Goal: Find specific page/section: Find specific page/section

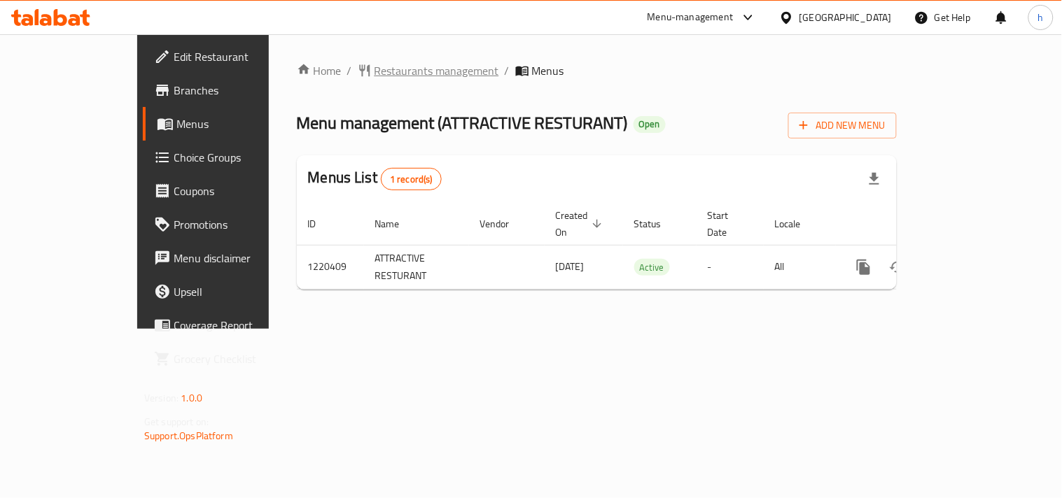
click at [374, 73] on span "Restaurants management" at bounding box center [436, 70] width 125 height 17
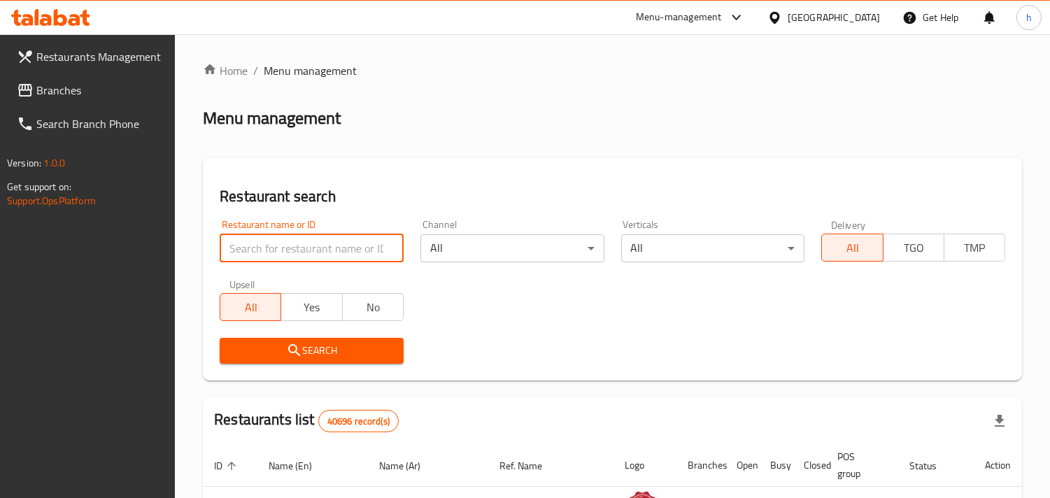
click at [280, 245] on input "search" at bounding box center [312, 248] width 184 height 28
paste input "673363"
type input "673363"
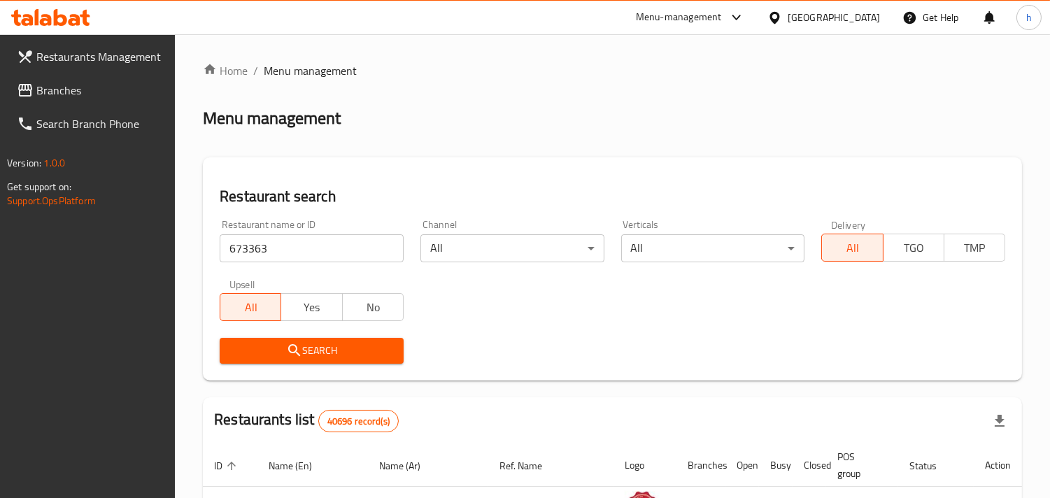
click at [295, 338] on button "Search" at bounding box center [312, 351] width 184 height 26
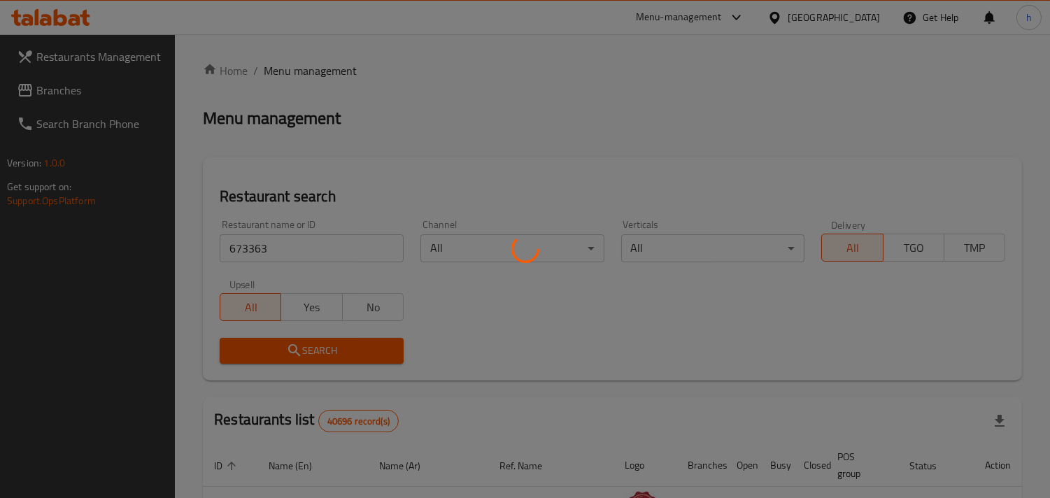
click at [297, 345] on div at bounding box center [525, 249] width 1050 height 498
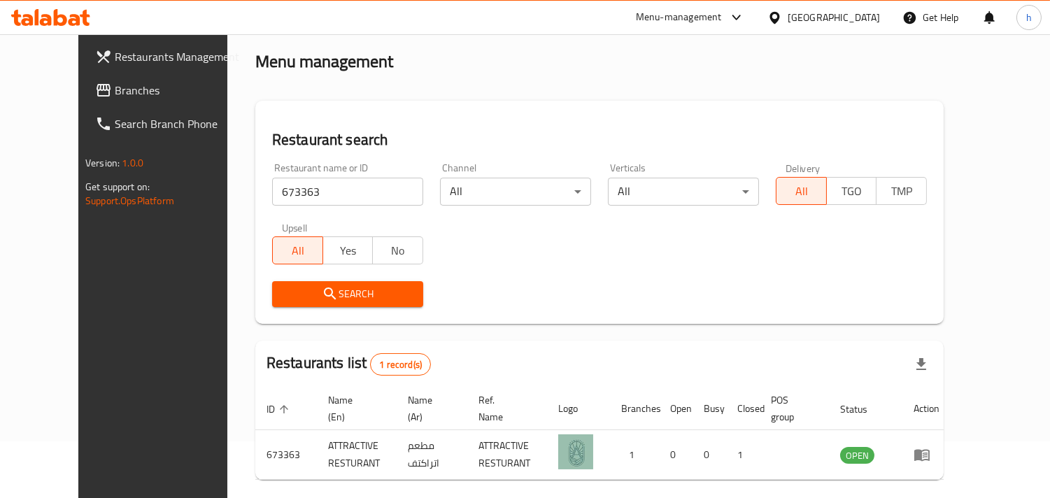
scroll to position [114, 0]
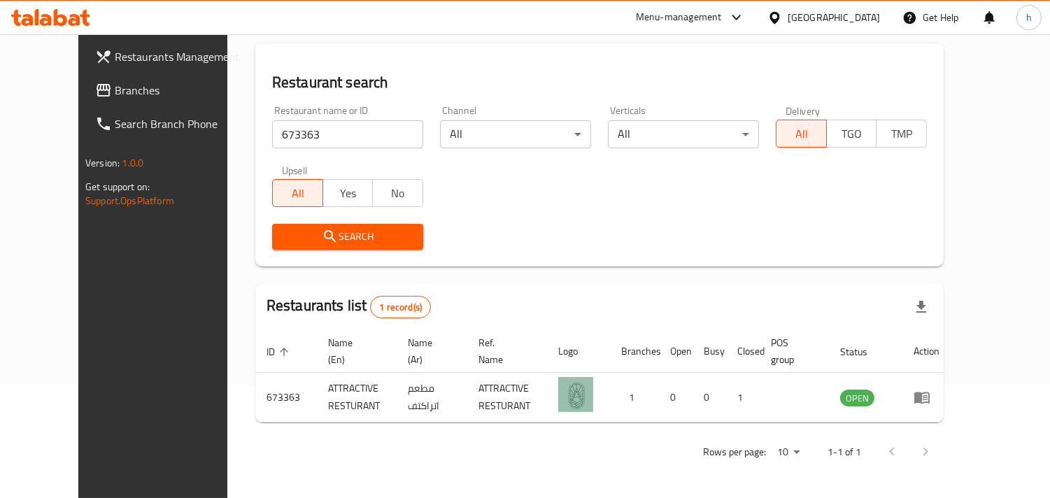
click at [791, 19] on div "[GEOGRAPHIC_DATA]" at bounding box center [834, 17] width 92 height 15
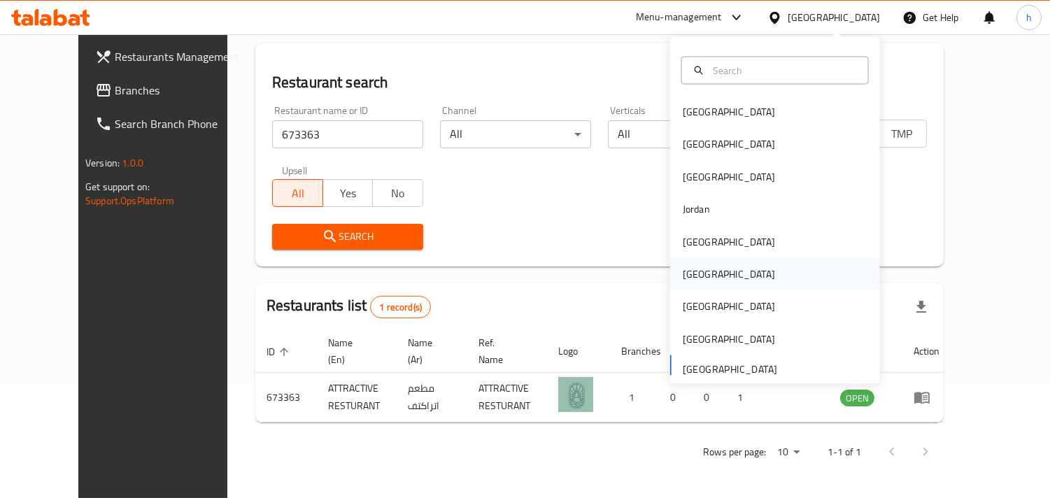
click at [683, 267] on div "[GEOGRAPHIC_DATA]" at bounding box center [729, 274] width 92 height 15
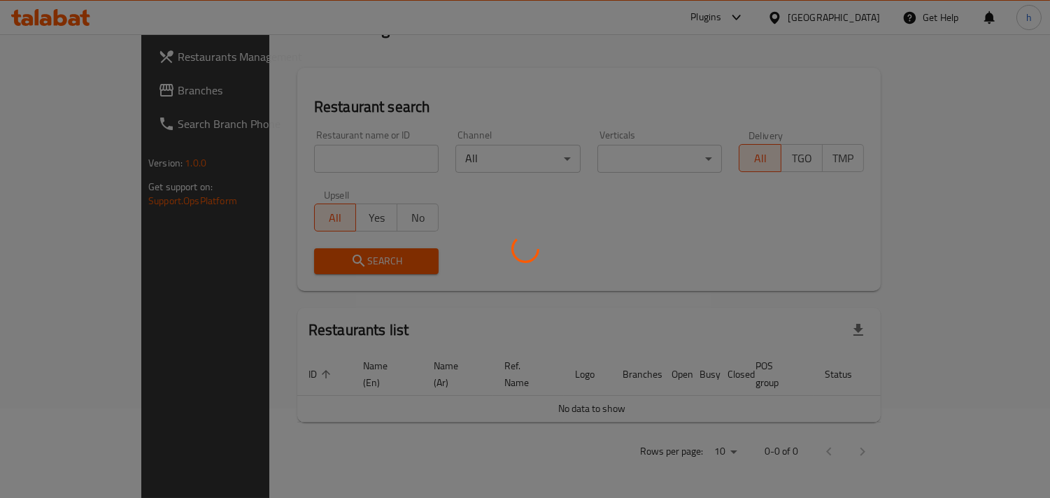
scroll to position [73, 0]
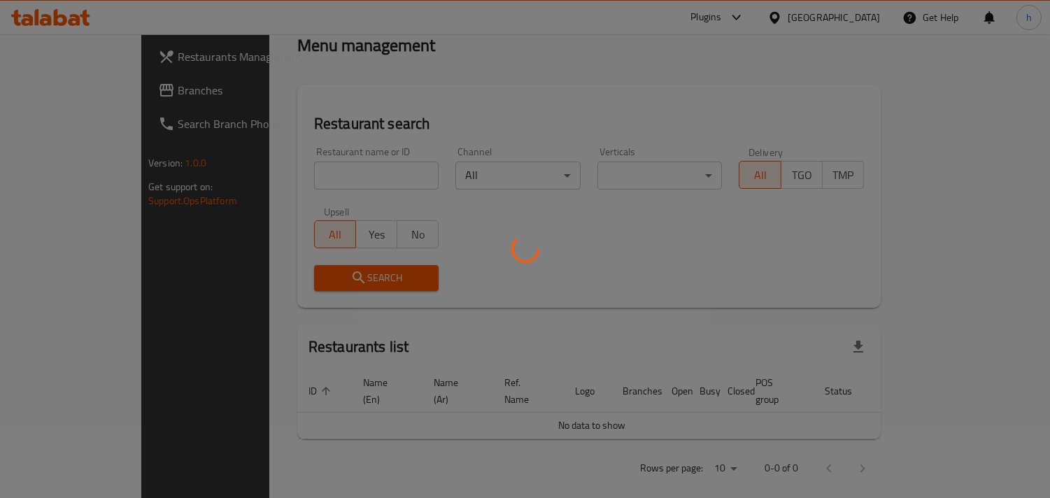
click at [549, 65] on div at bounding box center [525, 249] width 1050 height 498
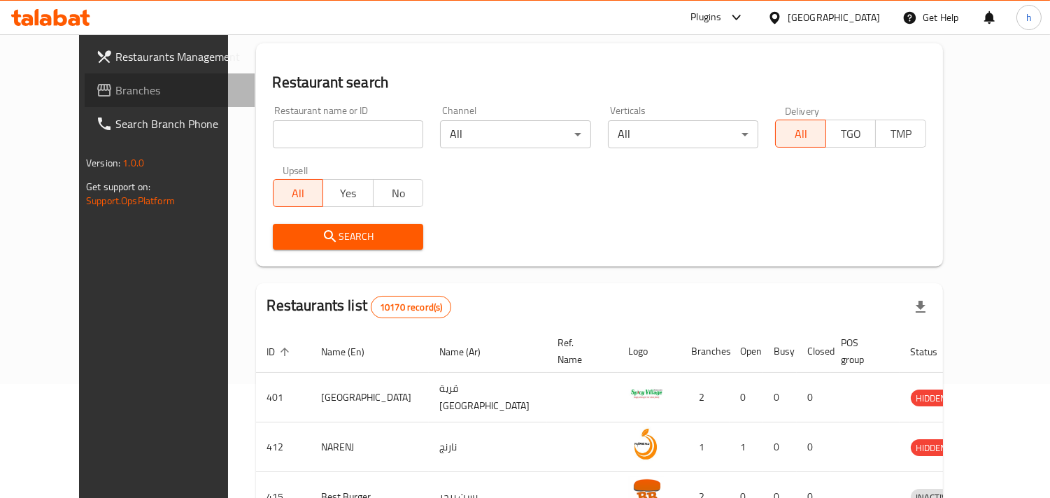
click at [115, 85] on span "Branches" at bounding box center [179, 90] width 128 height 17
